Goal: Book appointment/travel/reservation

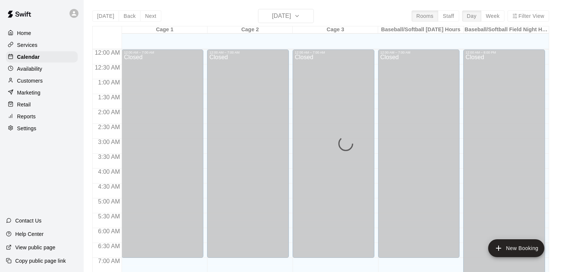
scroll to position [308, 0]
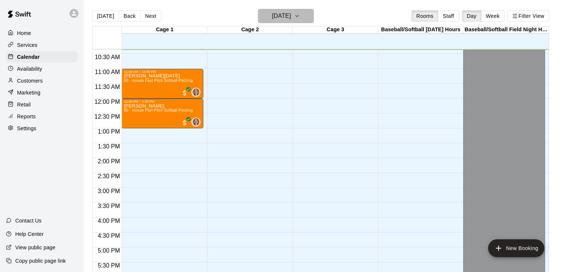
click at [300, 18] on icon "button" at bounding box center [297, 16] width 6 height 9
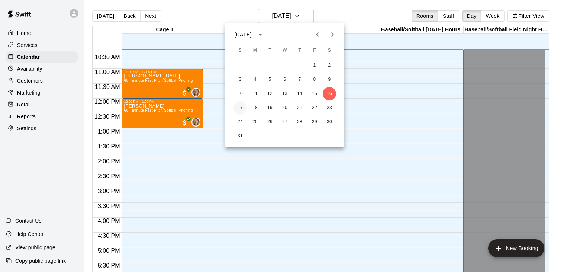
click at [238, 107] on button "17" at bounding box center [239, 107] width 13 height 13
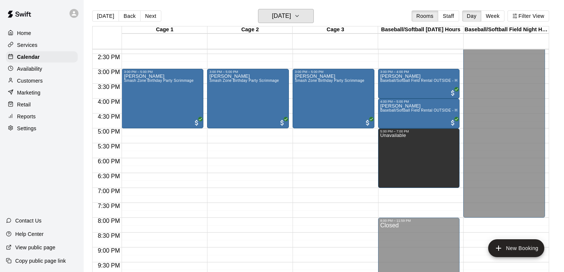
scroll to position [427, 0]
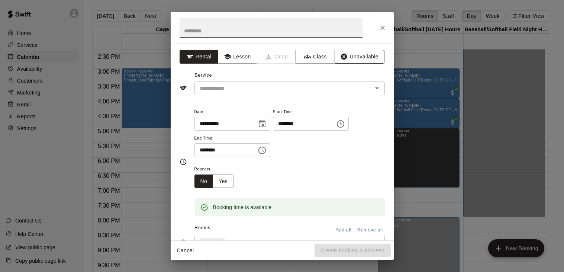
click at [373, 58] on button "Unavailable" at bounding box center [360, 57] width 50 height 14
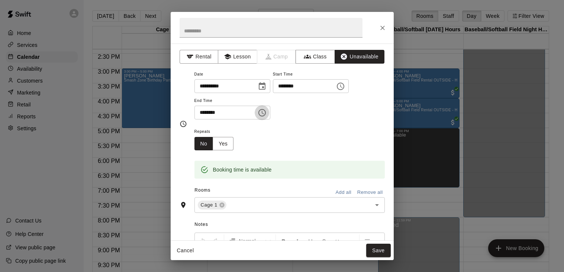
click at [267, 117] on icon "Choose time, selected time is 6:30 PM" at bounding box center [262, 112] width 9 height 9
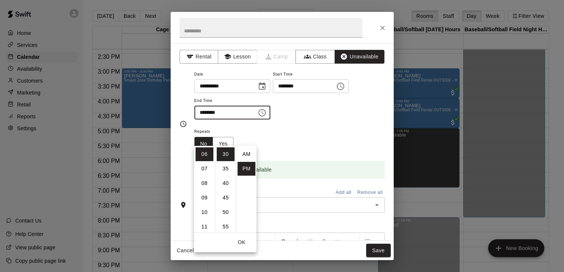
scroll to position [13, 0]
click at [207, 167] on li "07" at bounding box center [205, 169] width 18 height 14
type input "********"
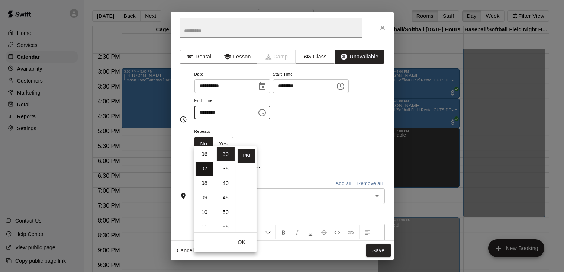
scroll to position [102, 0]
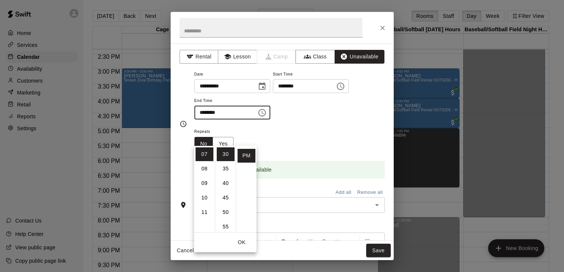
click at [315, 178] on div "Booking time is available" at bounding box center [289, 170] width 190 height 18
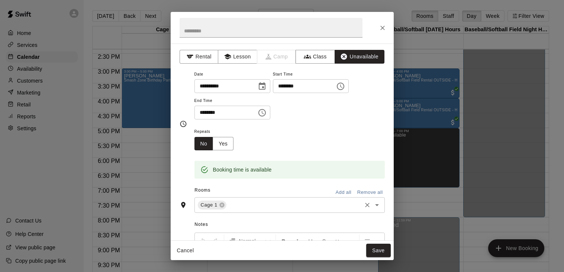
click at [254, 210] on input "text" at bounding box center [294, 204] width 133 height 9
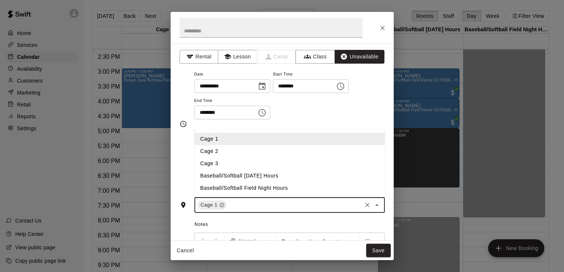
click at [225, 157] on li "Cage 2" at bounding box center [289, 151] width 190 height 12
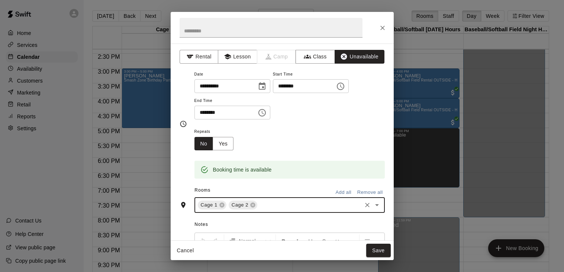
click at [268, 210] on input "text" at bounding box center [309, 204] width 102 height 9
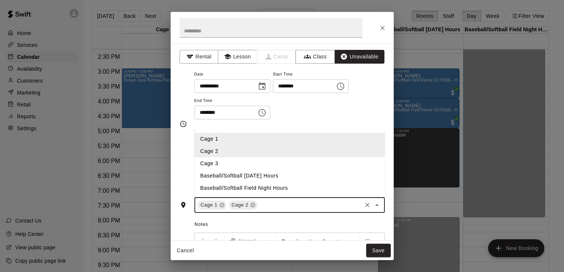
click at [217, 170] on li "Cage 3" at bounding box center [289, 163] width 190 height 12
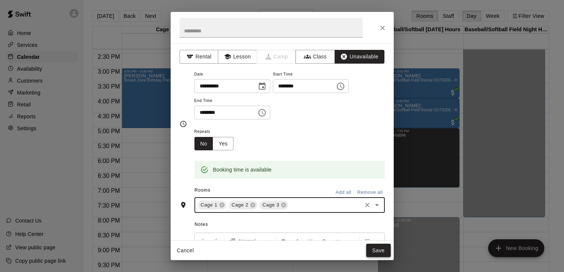
click at [376, 250] on button "Save" at bounding box center [378, 251] width 25 height 14
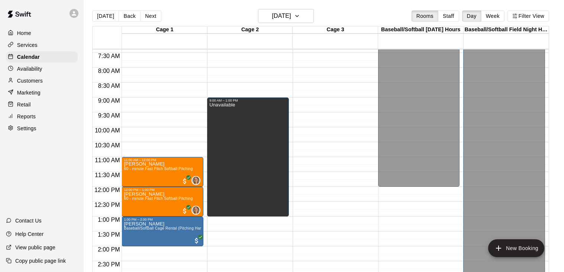
scroll to position [222, 0]
